Goal: Information Seeking & Learning: Learn about a topic

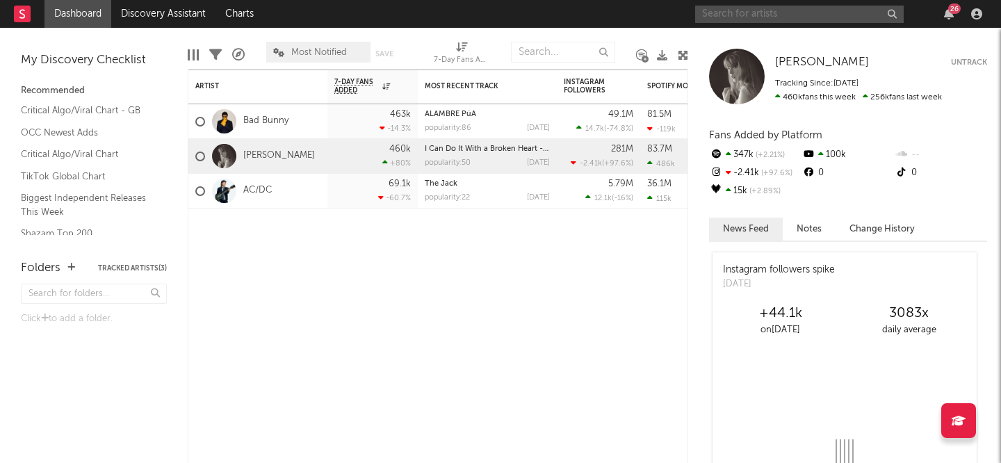
click at [721, 17] on input "text" at bounding box center [799, 14] width 208 height 17
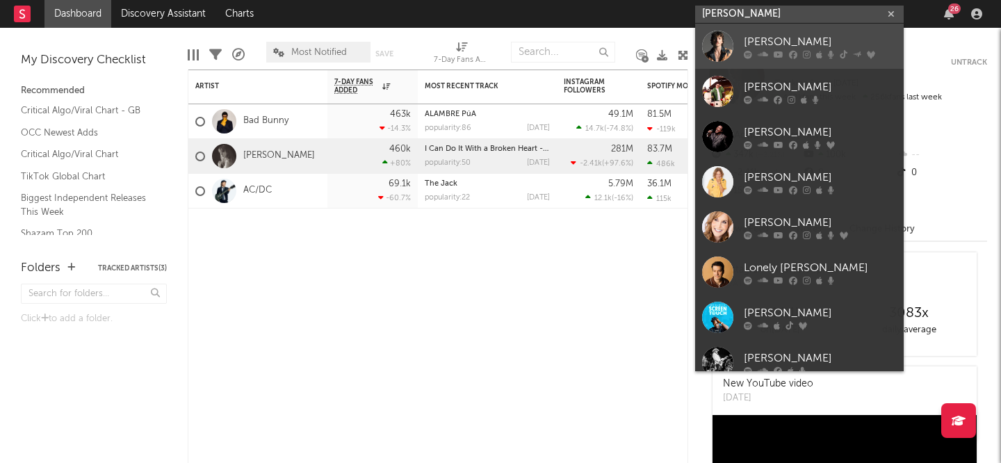
type input "[PERSON_NAME]"
click at [766, 31] on link "[PERSON_NAME]" at bounding box center [799, 46] width 208 height 45
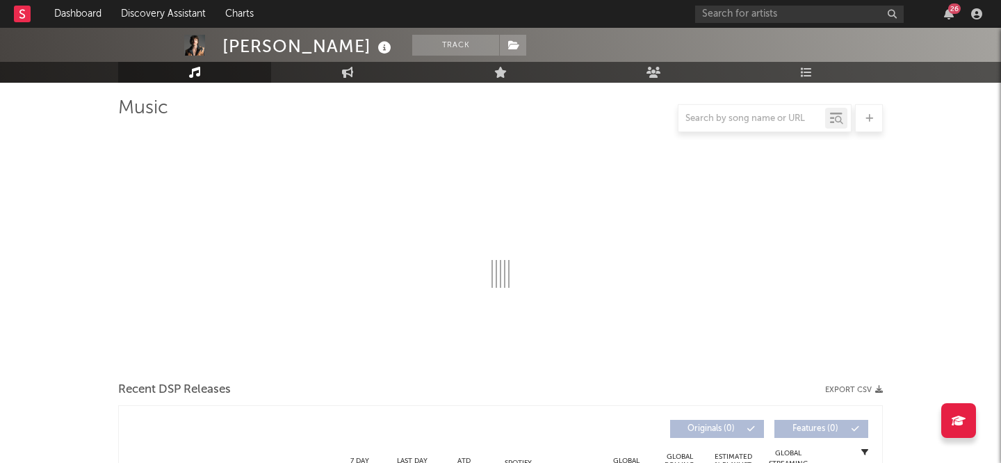
scroll to position [92, 0]
select select "6m"
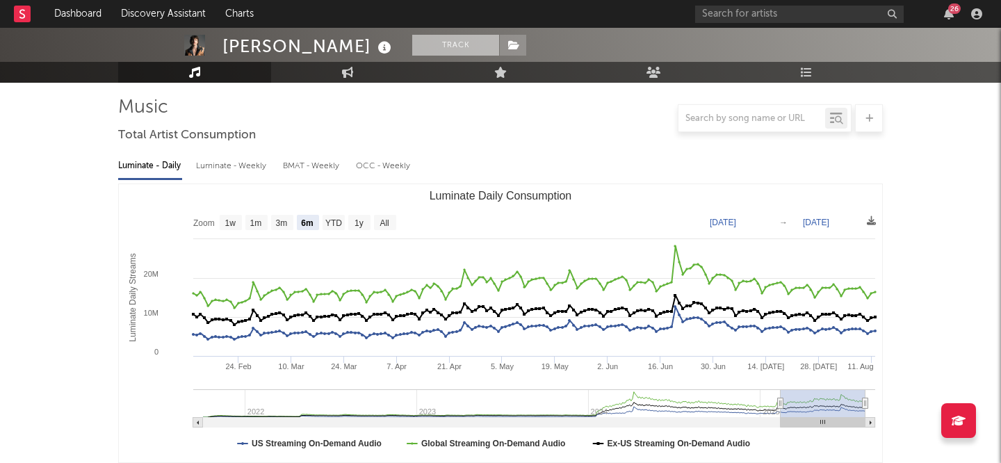
click at [467, 44] on button "Track" at bounding box center [455, 45] width 87 height 21
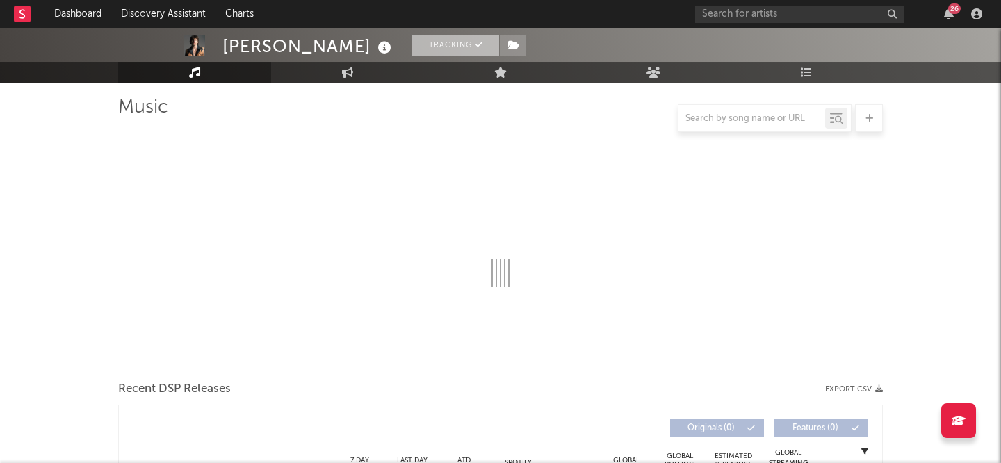
select select "6m"
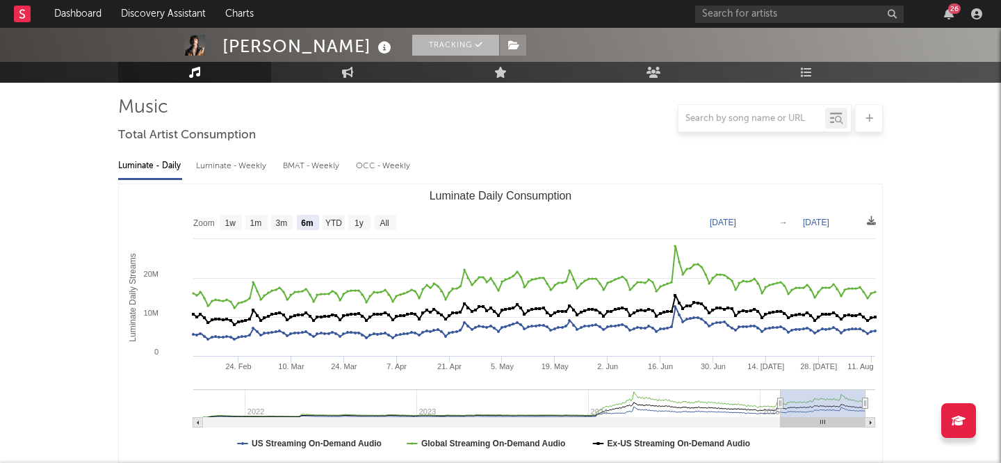
click at [459, 39] on button "Tracking" at bounding box center [455, 45] width 87 height 21
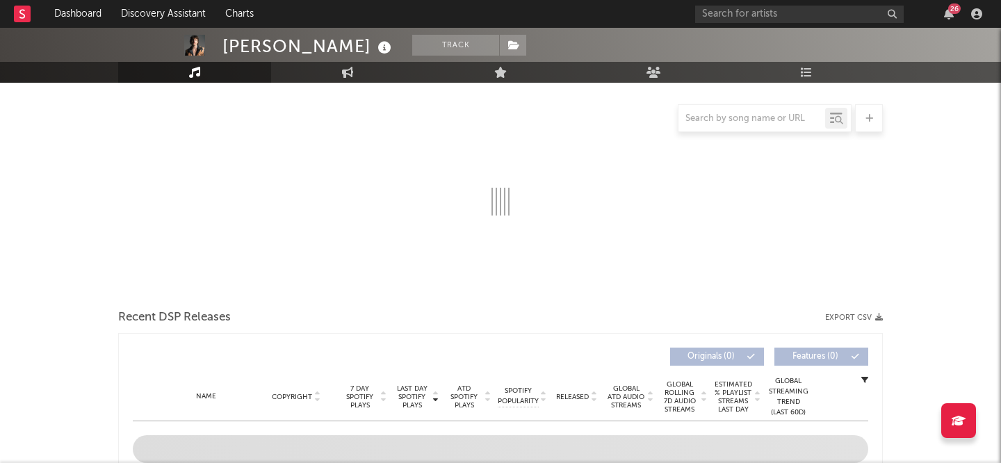
select select "6m"
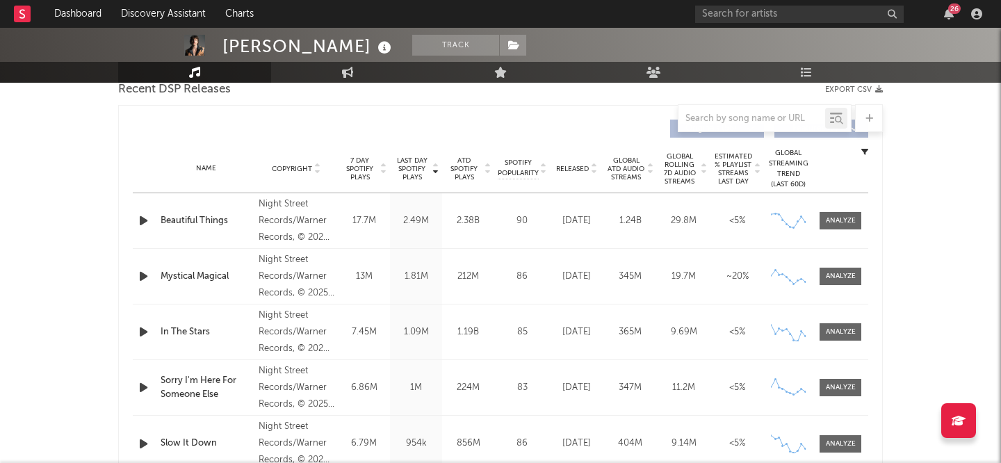
scroll to position [502, 0]
click at [847, 271] on div at bounding box center [841, 275] width 30 height 10
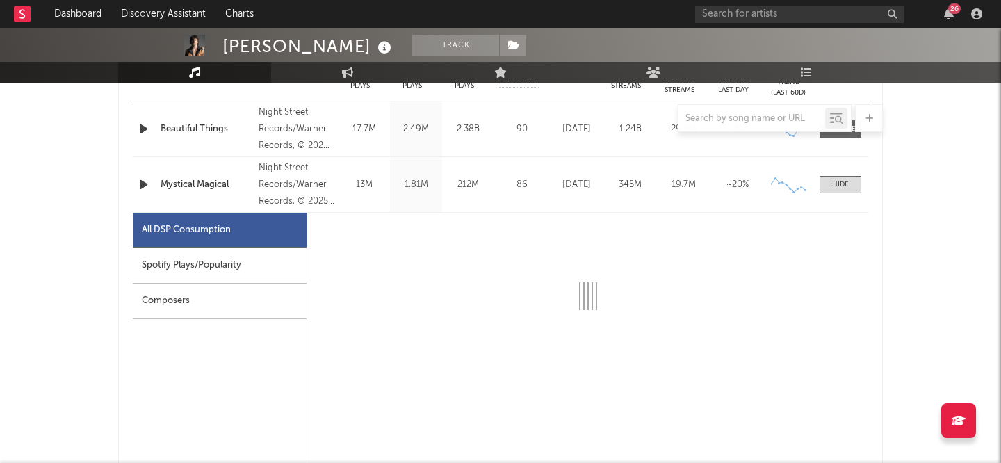
scroll to position [634, 0]
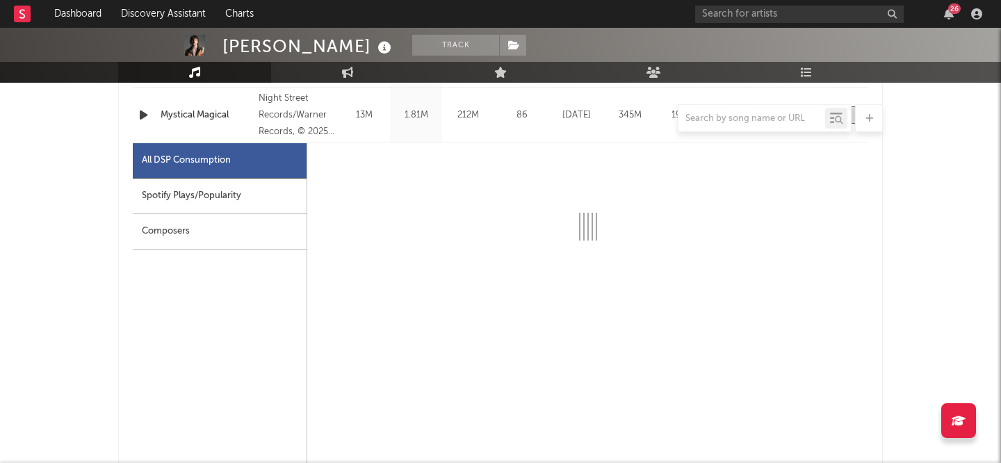
select select "1w"
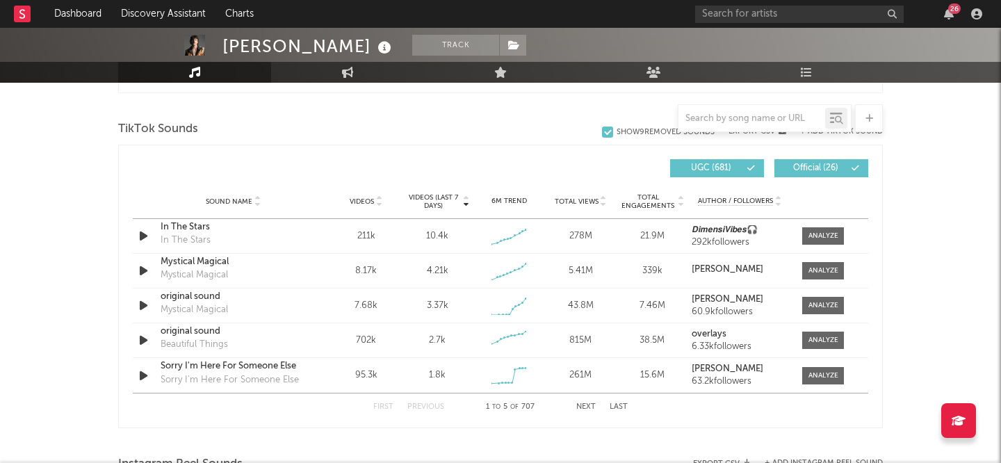
scroll to position [1589, 0]
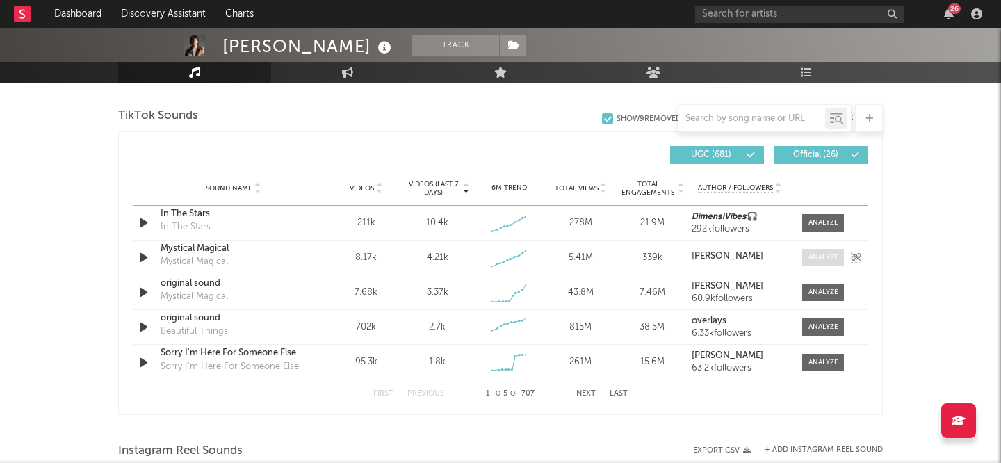
click at [808, 250] on span at bounding box center [823, 257] width 42 height 17
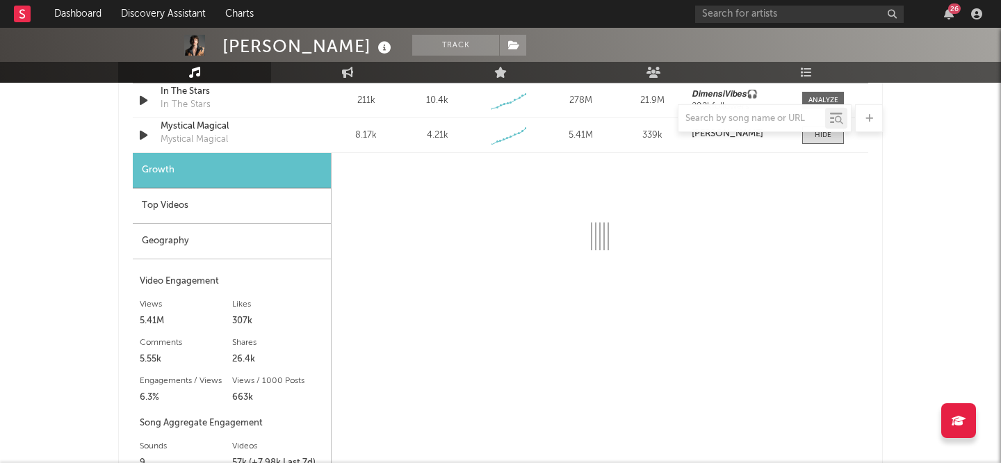
select select "1w"
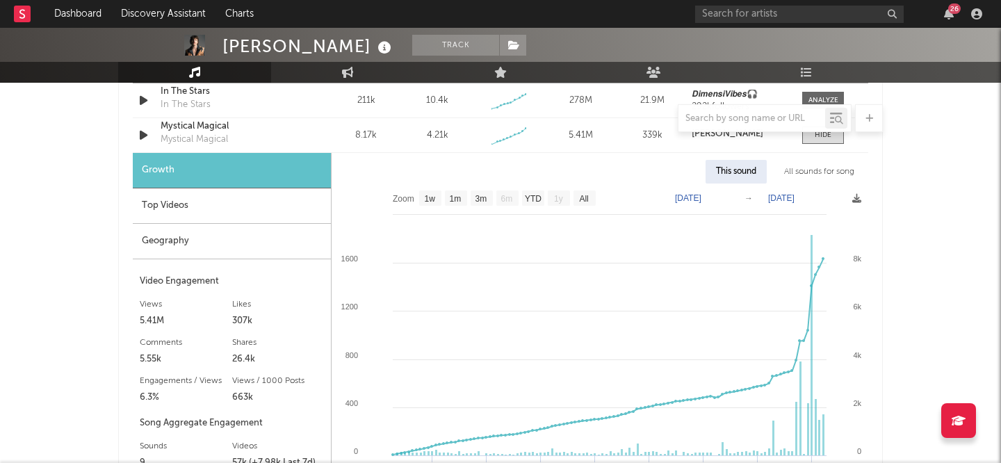
scroll to position [1715, 0]
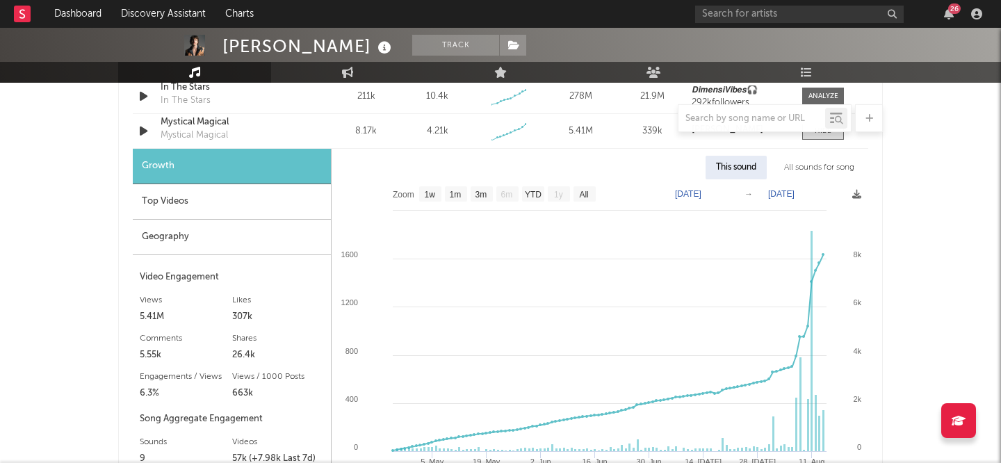
click at [268, 249] on div "Geography" at bounding box center [232, 237] width 198 height 35
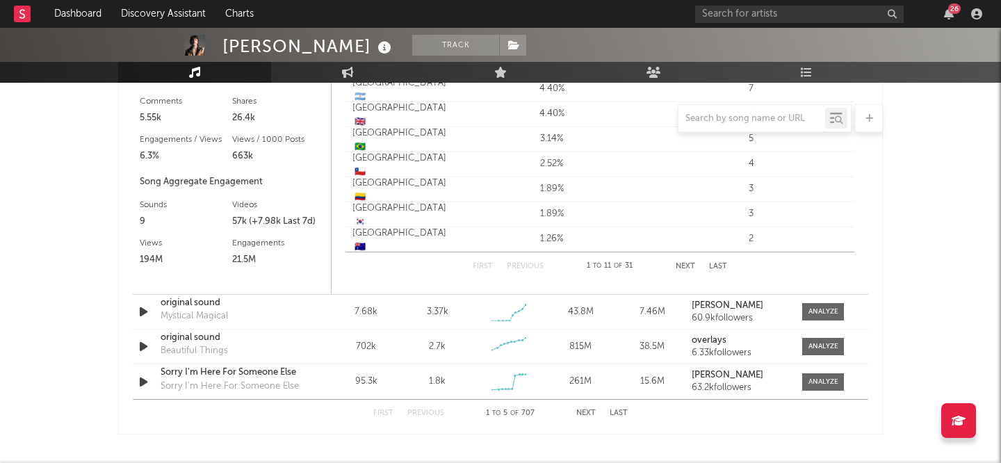
scroll to position [1951, 0]
click at [816, 316] on div at bounding box center [823, 312] width 30 height 10
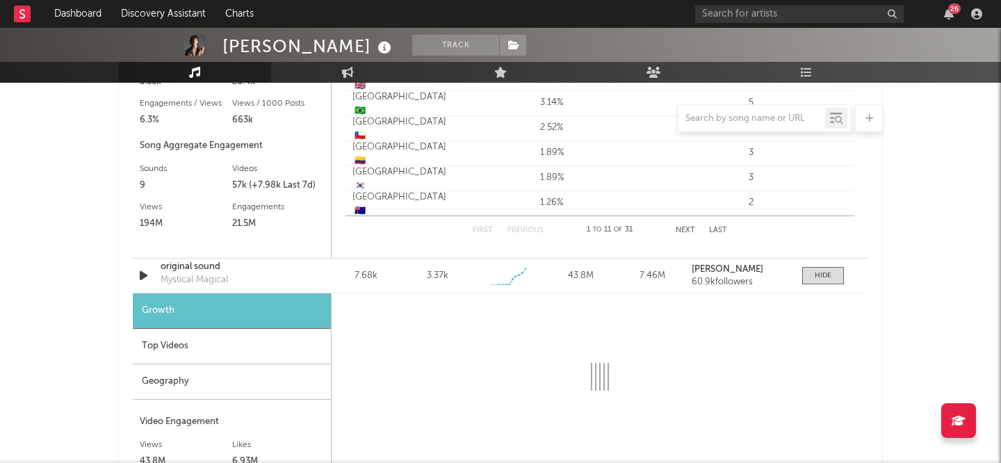
select select "1w"
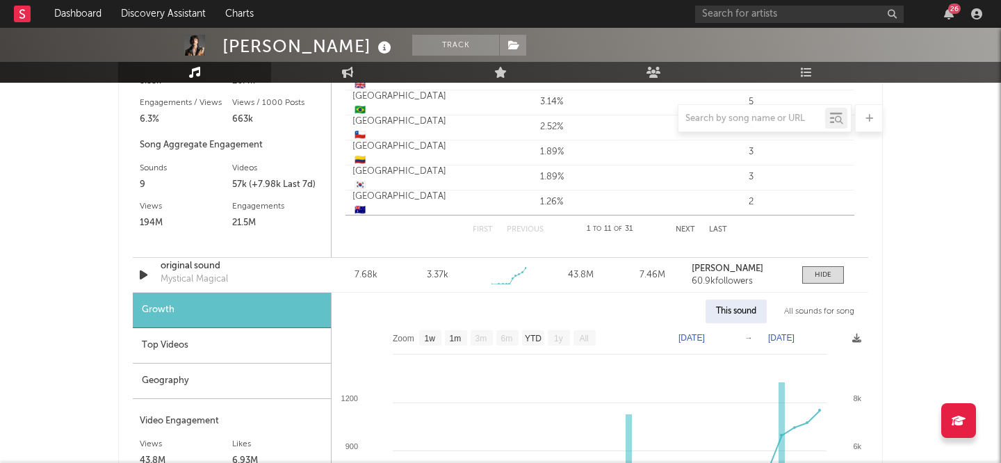
scroll to position [2017, 0]
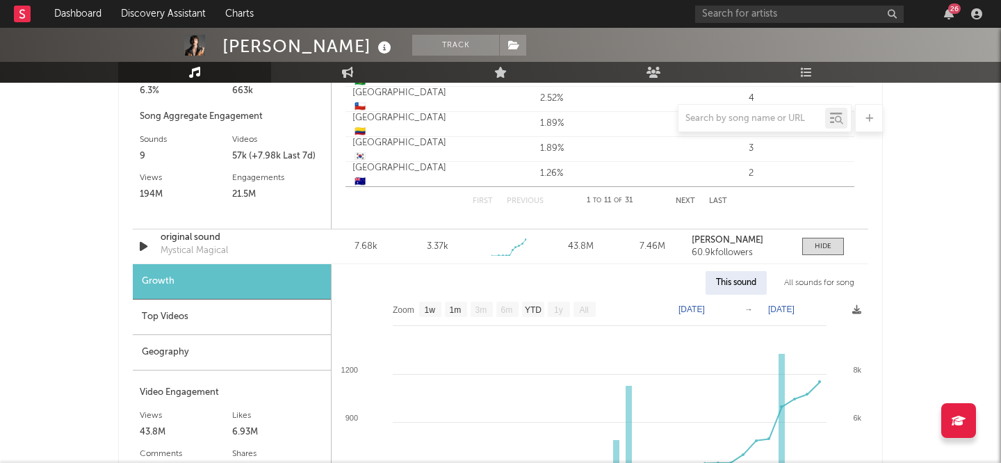
click at [228, 315] on div "Top Videos" at bounding box center [232, 316] width 198 height 35
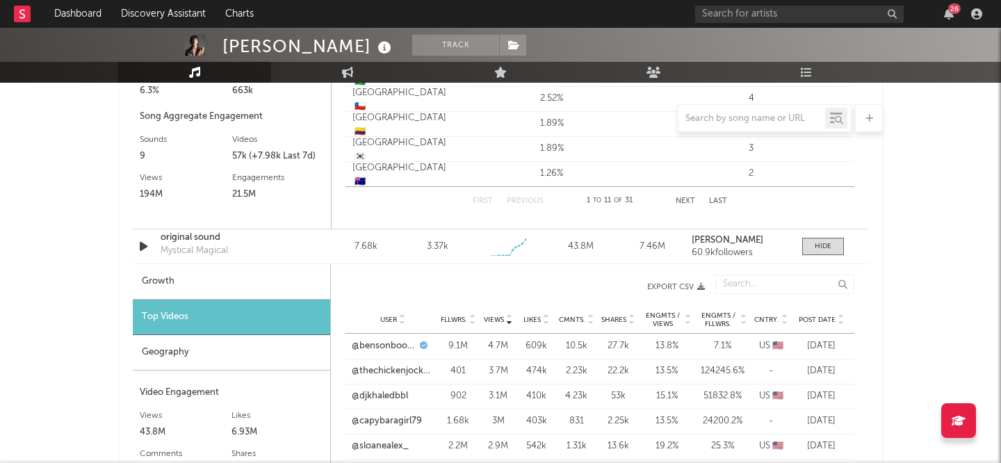
click at [230, 343] on div "Geography" at bounding box center [231, 352] width 197 height 35
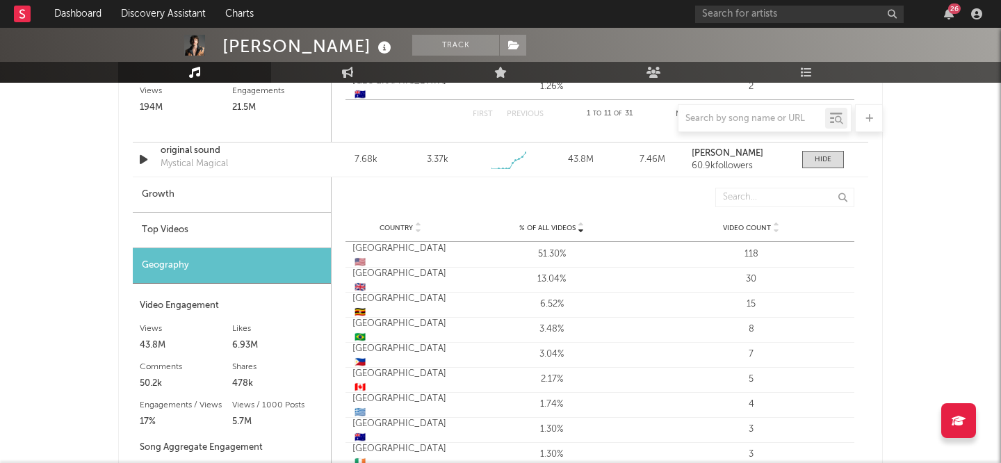
scroll to position [2106, 0]
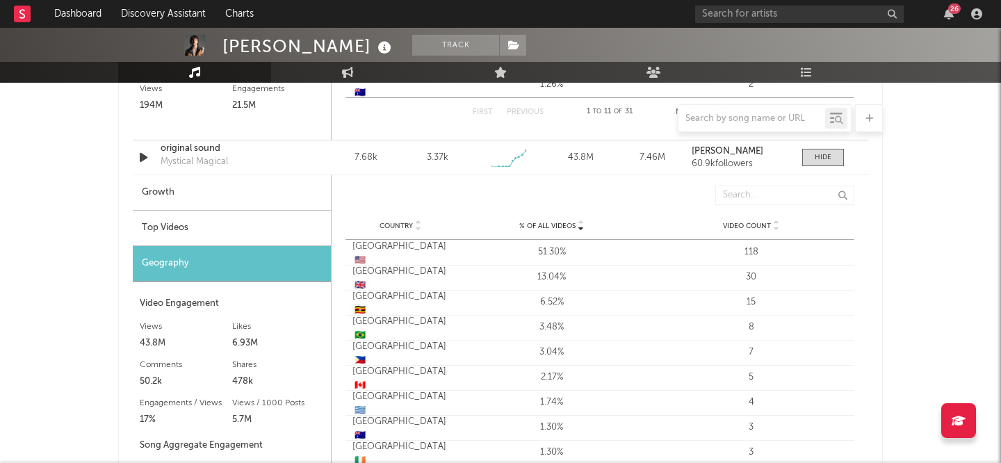
click at [416, 353] on div "Philippines 🇵🇭" at bounding box center [400, 353] width 96 height 27
click at [384, 352] on div "Philippines 🇵🇭" at bounding box center [400, 353] width 96 height 27
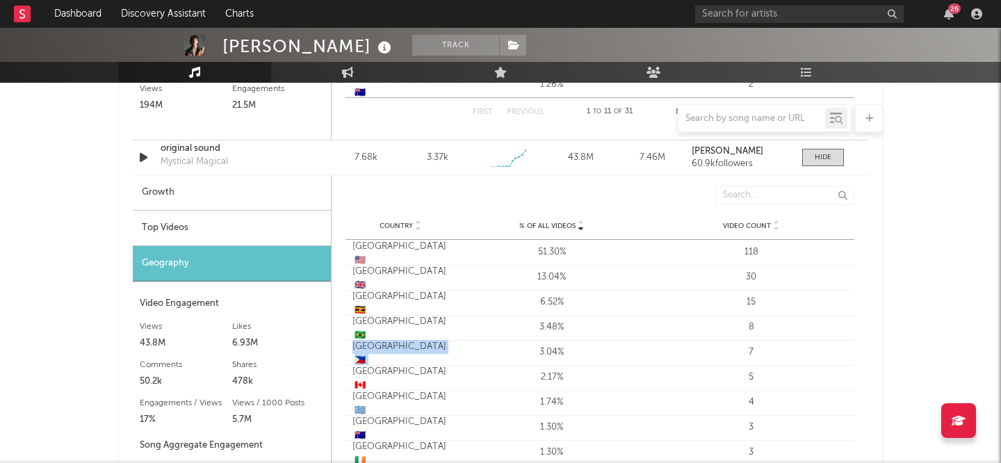
click at [384, 352] on div "Philippines 🇵🇭" at bounding box center [400, 353] width 96 height 27
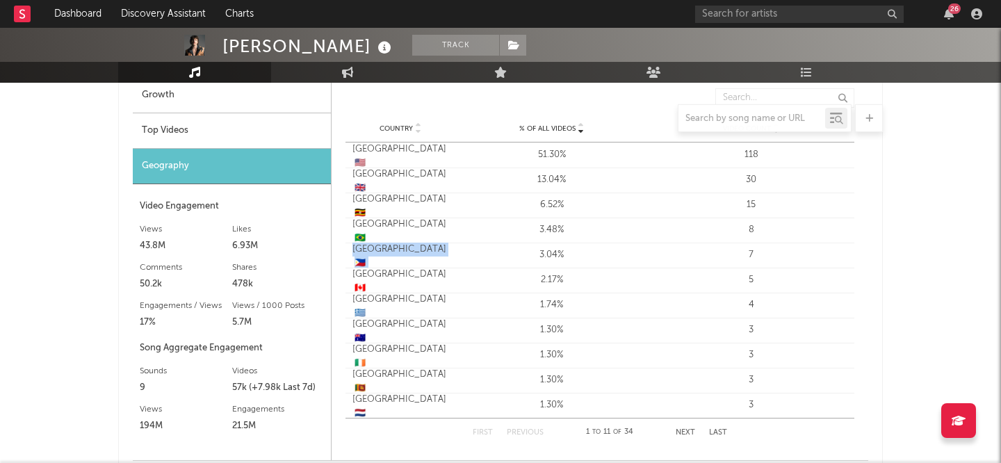
scroll to position [2204, 0]
click at [357, 256] on div "Philippines 🇵🇭" at bounding box center [400, 255] width 96 height 27
drag, startPoint x: 352, startPoint y: 254, endPoint x: 770, endPoint y: 256, distance: 418.3
click at [770, 256] on div "Country [GEOGRAPHIC_DATA] 🇵🇭 % of all Videos 3.04% Video Count 7" at bounding box center [599, 254] width 509 height 25
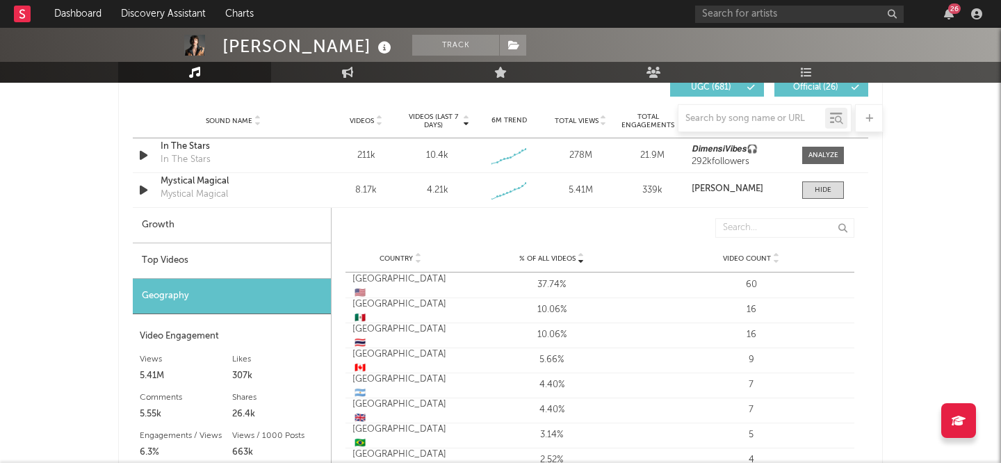
scroll to position [1644, 0]
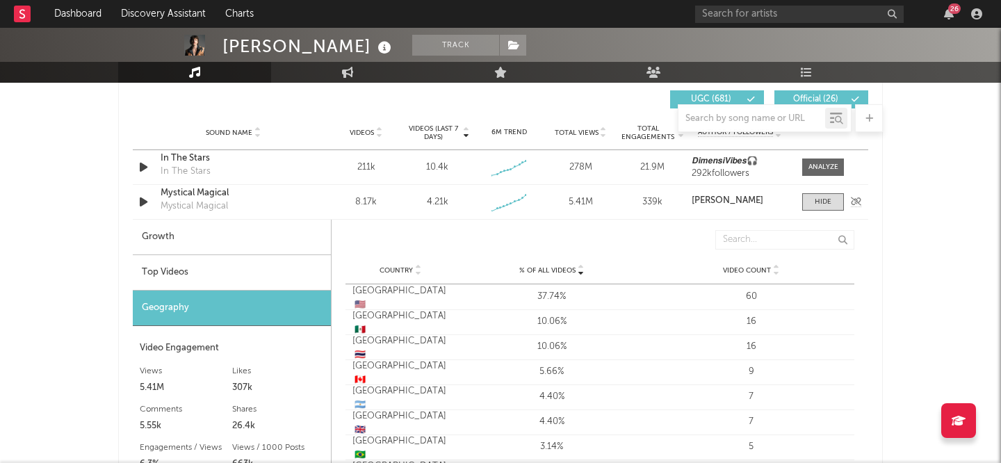
click at [482, 205] on div "Created with Highcharts 10.3.3" at bounding box center [509, 202] width 65 height 26
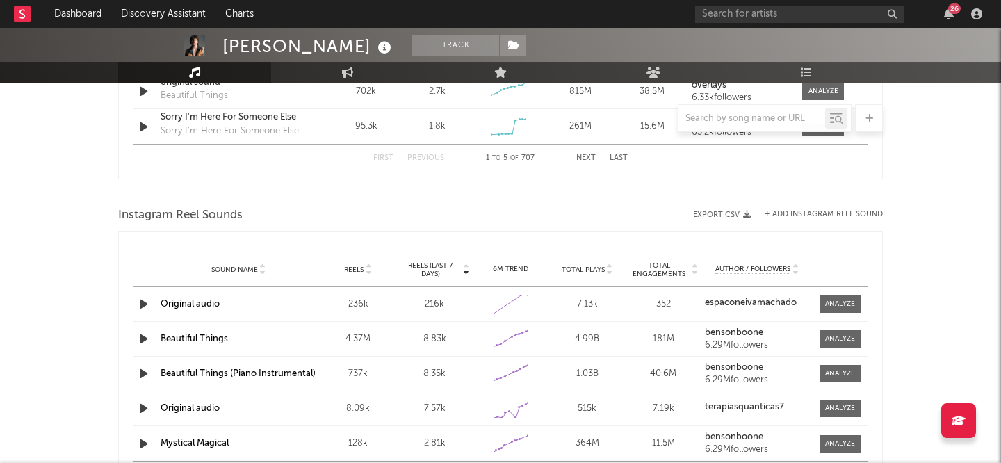
scroll to position [2593, 0]
